Goal: Navigation & Orientation: Find specific page/section

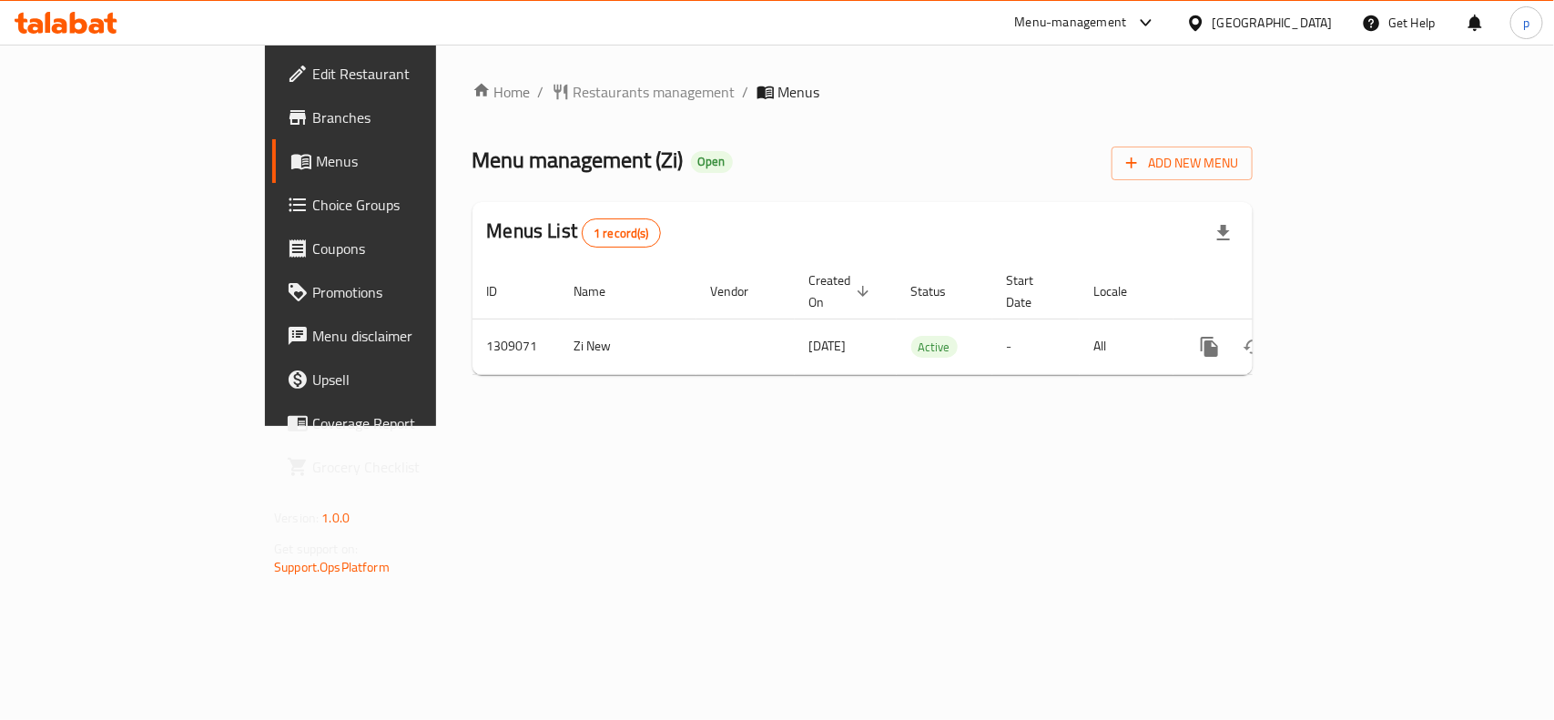
click at [1262, 18] on div "[GEOGRAPHIC_DATA]" at bounding box center [1273, 23] width 120 height 20
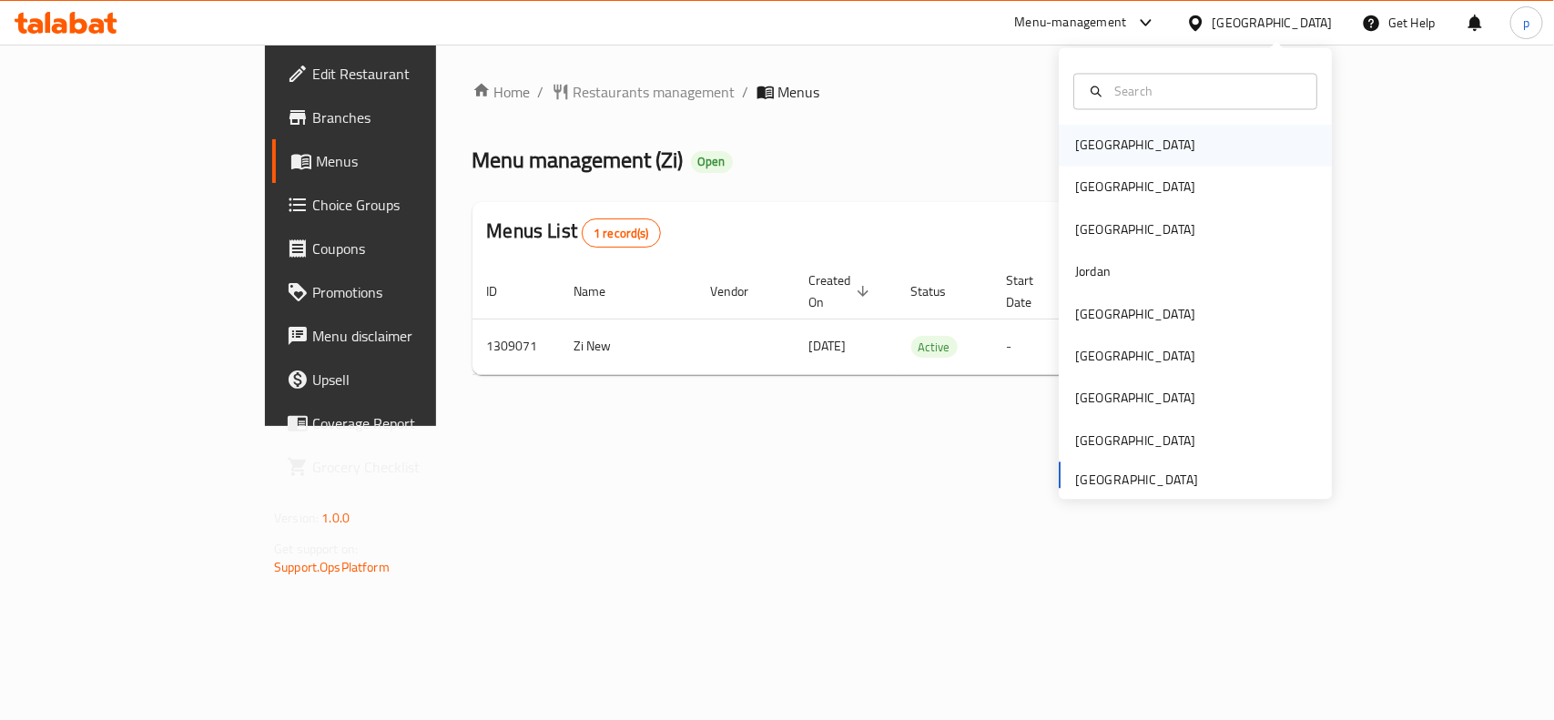
click at [1099, 150] on div "[GEOGRAPHIC_DATA]" at bounding box center [1135, 146] width 120 height 20
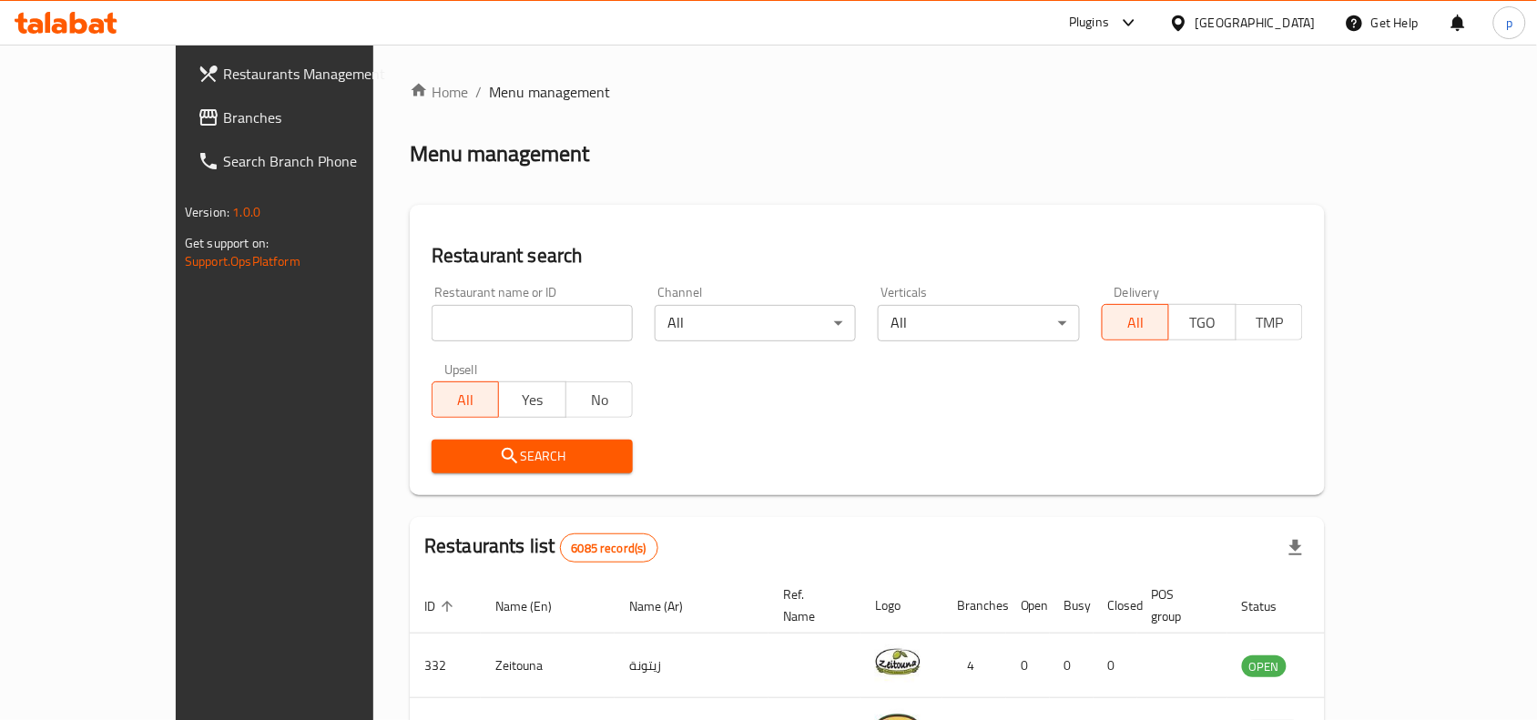
click at [1298, 16] on div "[GEOGRAPHIC_DATA]" at bounding box center [1256, 23] width 120 height 20
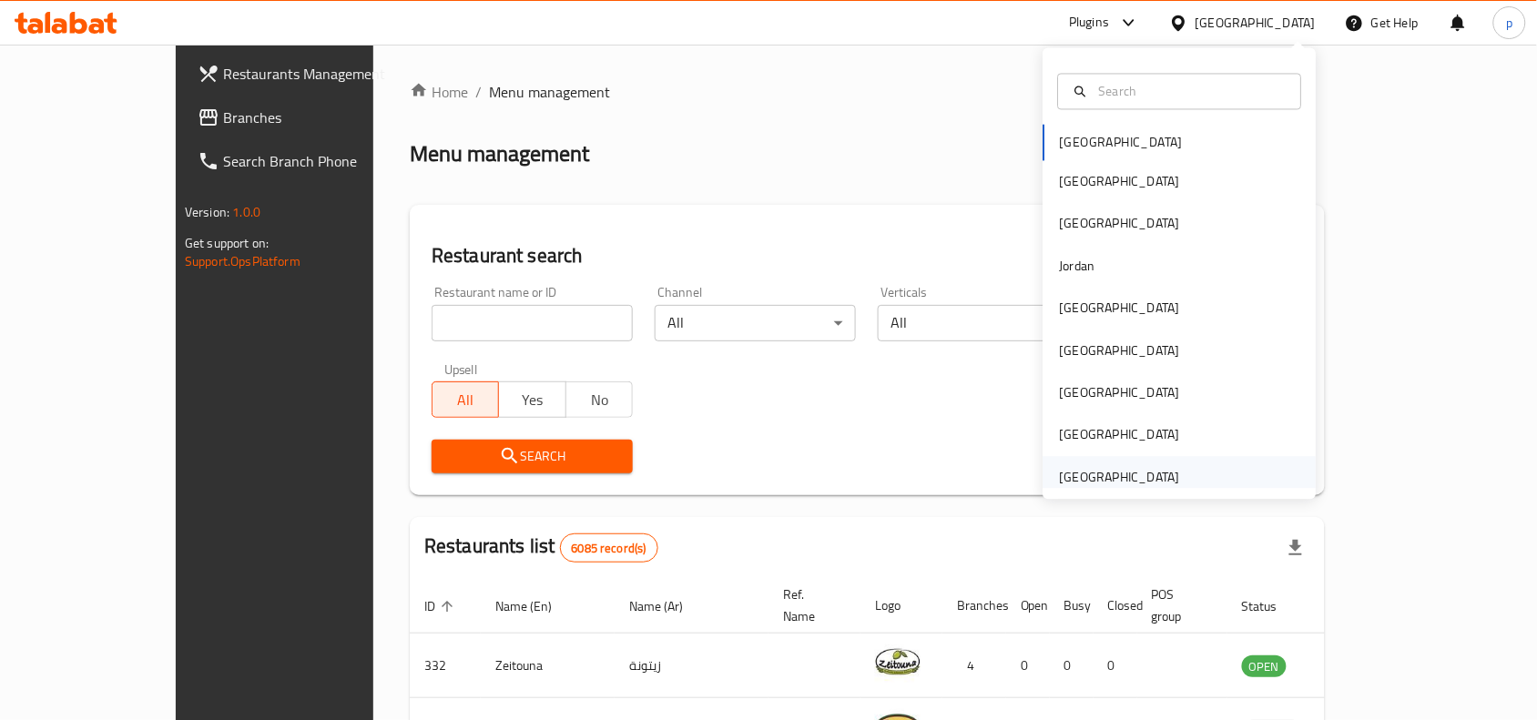
click at [1094, 469] on div "[GEOGRAPHIC_DATA]" at bounding box center [1120, 477] width 120 height 20
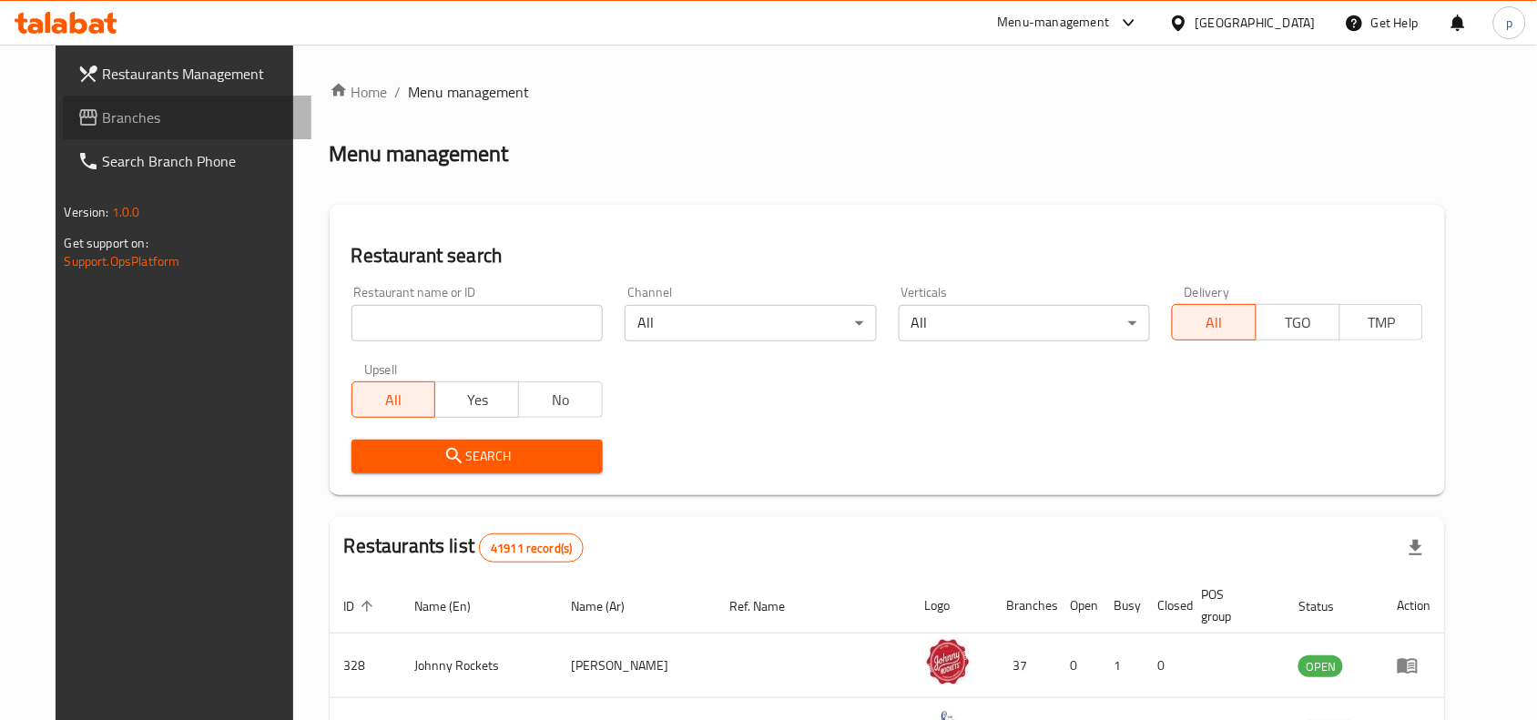
click at [103, 126] on span "Branches" at bounding box center [200, 118] width 195 height 22
